Goal: Obtain resource: Obtain resource

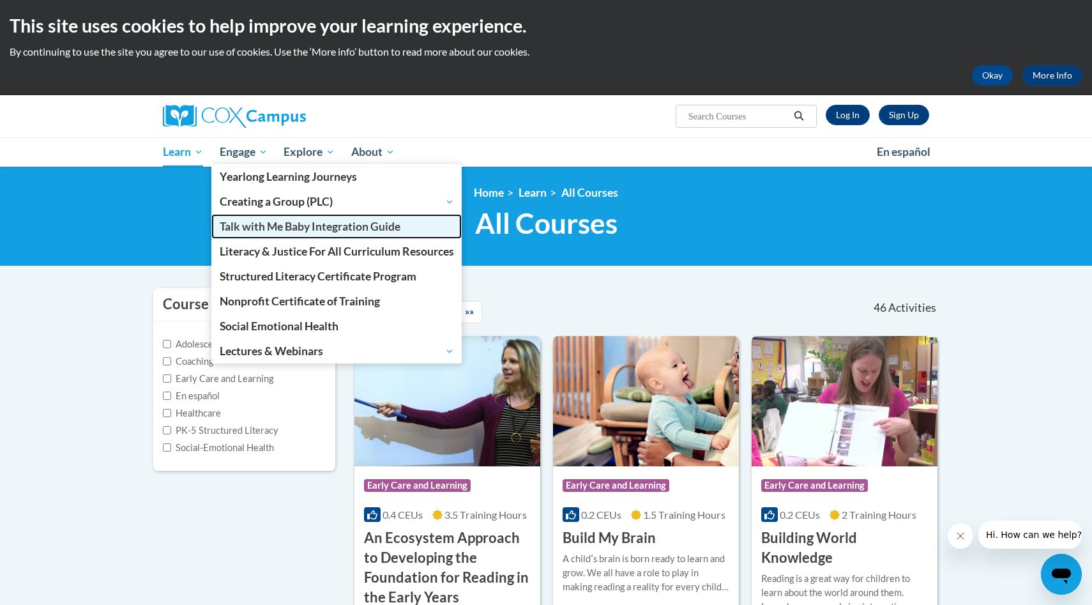
click at [273, 232] on span "Talk with Me Baby Integration Guide" at bounding box center [310, 226] width 181 height 13
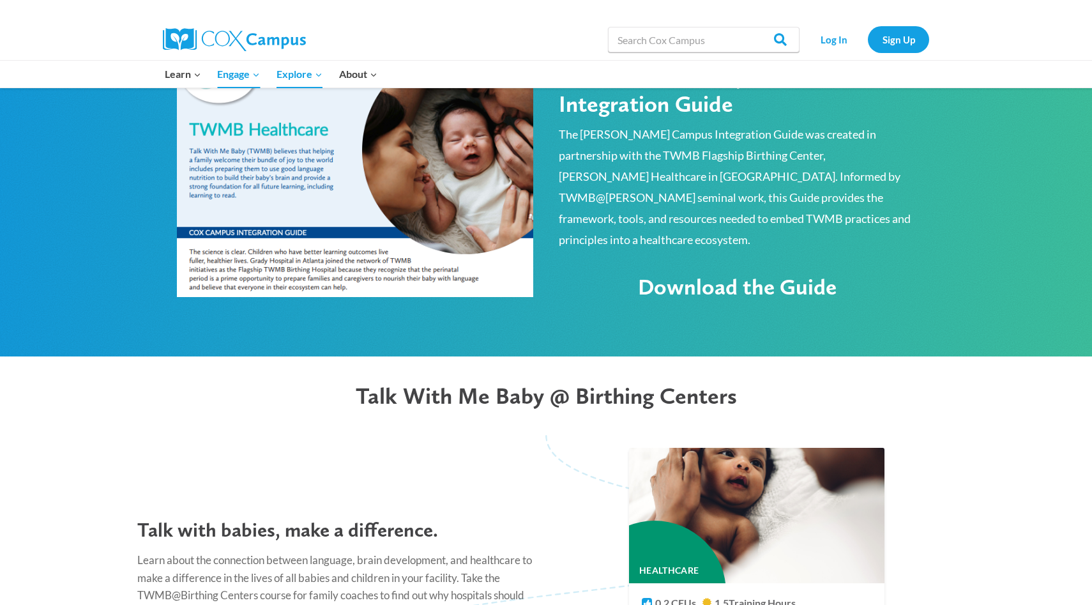
scroll to position [764, 0]
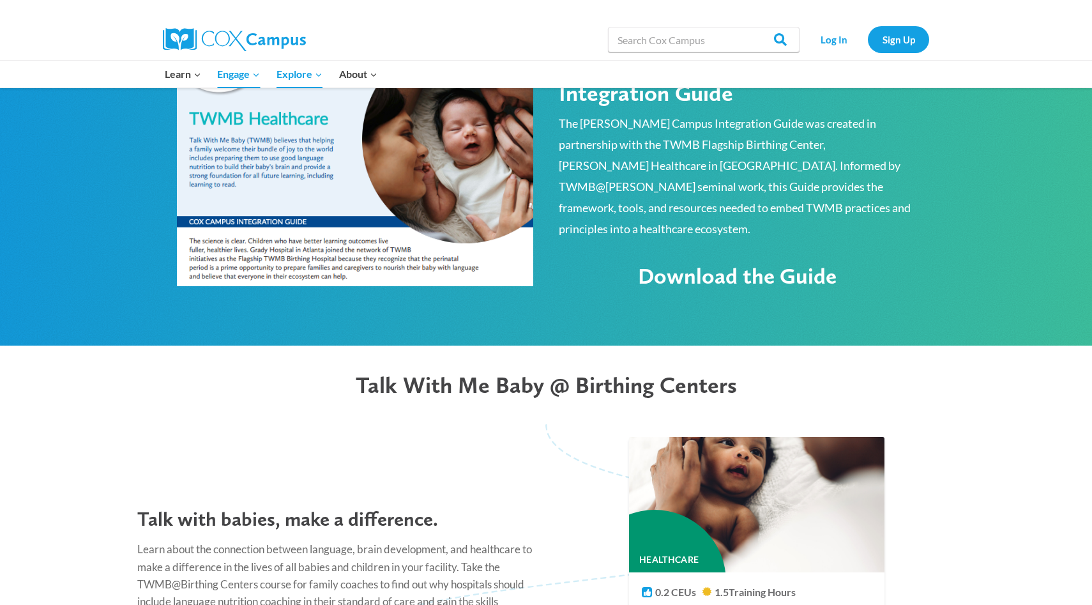
click at [747, 262] on span "Download the Guide" at bounding box center [737, 275] width 199 height 27
